Goal: Task Accomplishment & Management: Manage account settings

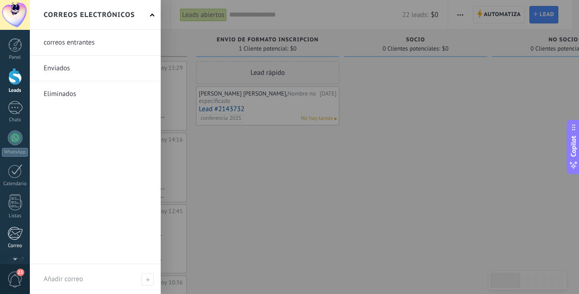
click at [17, 238] on div at bounding box center [14, 233] width 15 height 14
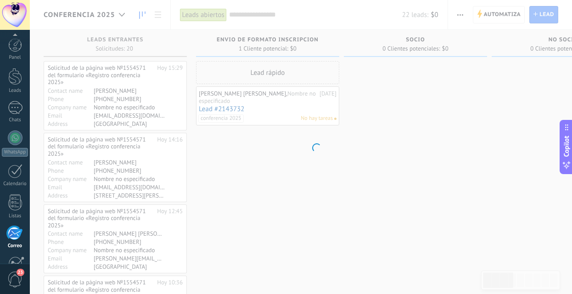
scroll to position [88, 0]
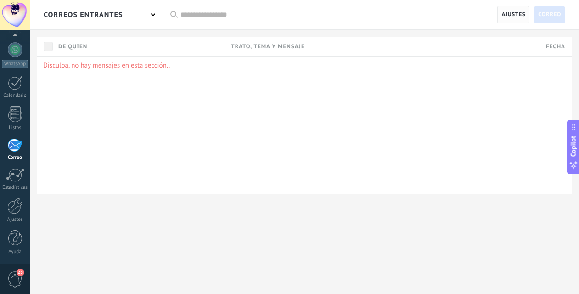
click at [512, 17] on span "Ajustes" at bounding box center [514, 14] width 24 height 17
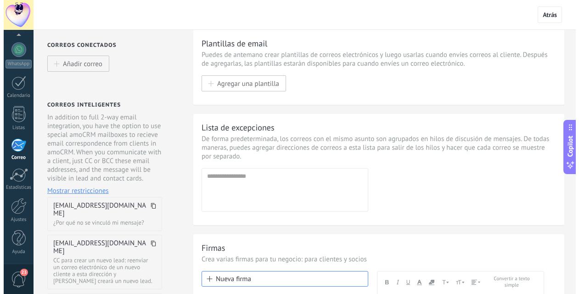
scroll to position [6, 0]
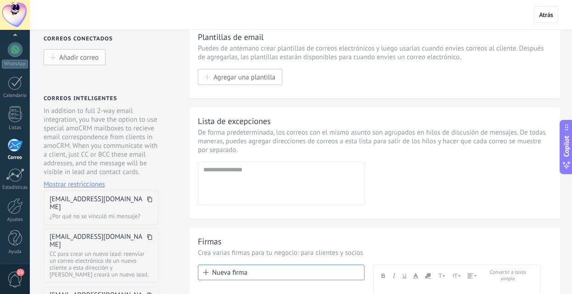
click at [86, 62] on button "Añadir correo" at bounding box center [75, 57] width 62 height 16
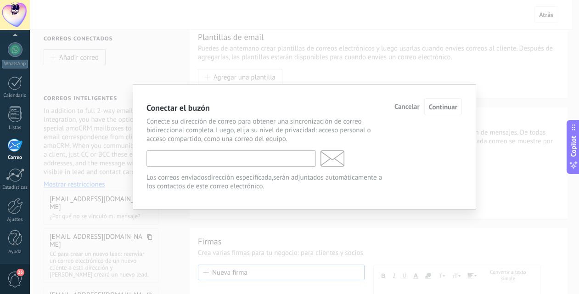
click at [170, 160] on input "text" at bounding box center [231, 158] width 169 height 17
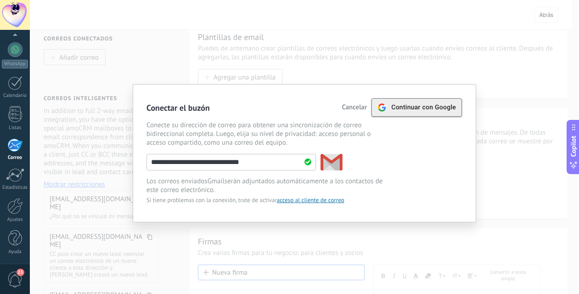
type input "**********"
click at [441, 105] on span "Continuar con Google" at bounding box center [423, 107] width 65 height 7
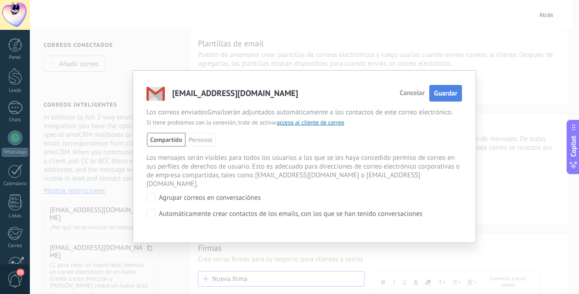
click at [446, 90] on span "Guardar" at bounding box center [445, 93] width 23 height 9
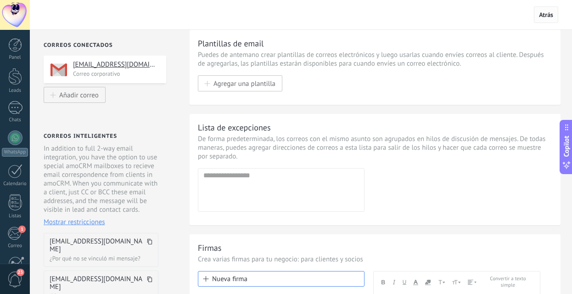
click at [550, 14] on span "Atrás" at bounding box center [546, 15] width 14 height 8
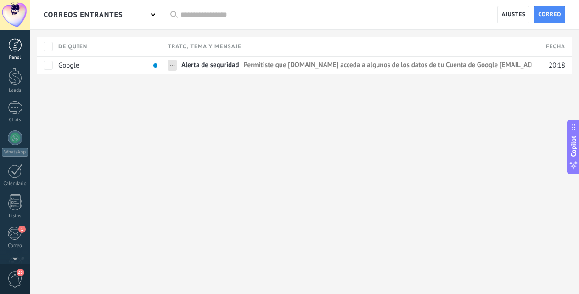
click at [16, 46] on div at bounding box center [15, 45] width 14 height 14
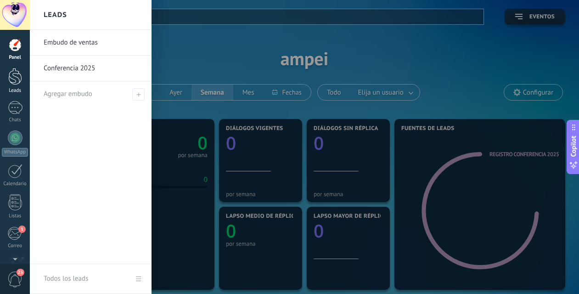
click at [16, 74] on div at bounding box center [15, 76] width 14 height 17
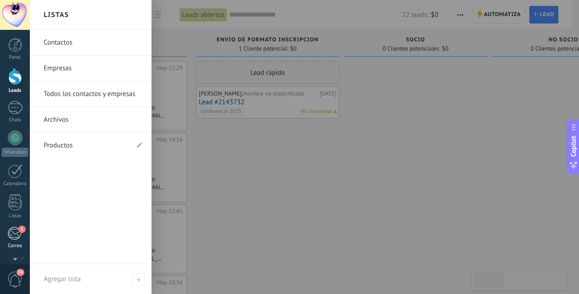
click at [15, 232] on div "1" at bounding box center [14, 233] width 15 height 14
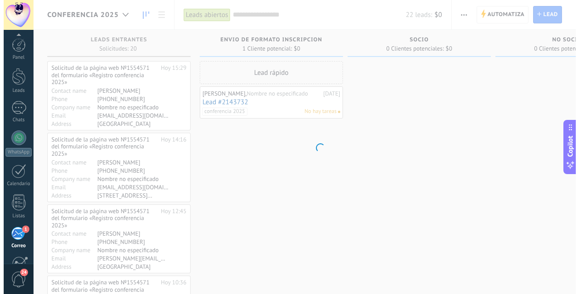
scroll to position [88, 0]
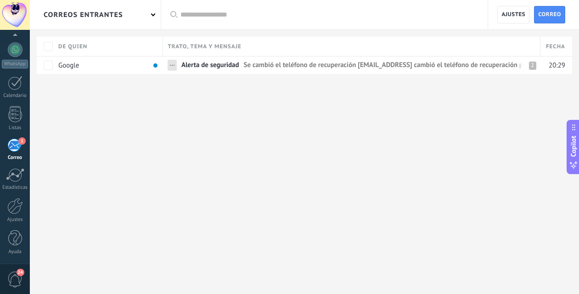
click at [15, 146] on div "1" at bounding box center [14, 145] width 15 height 14
click at [192, 67] on span "Alerta de seguridad" at bounding box center [210, 67] width 58 height 13
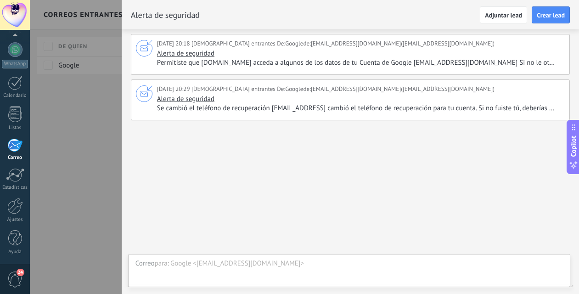
click at [198, 113] on span "Se cambió el teléfono de recuperación [EMAIL_ADDRESS] cambió el teléfono de rec…" at bounding box center [360, 108] width 406 height 9
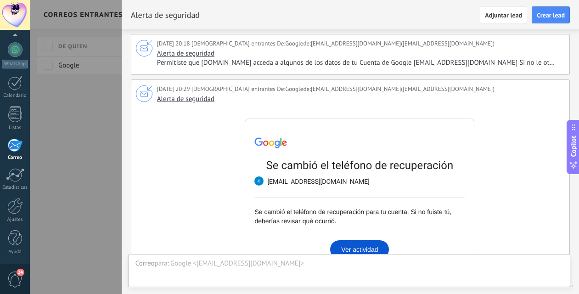
click at [361, 242] on link "Ver actividad" at bounding box center [359, 249] width 59 height 18
